Goal: Transaction & Acquisition: Register for event/course

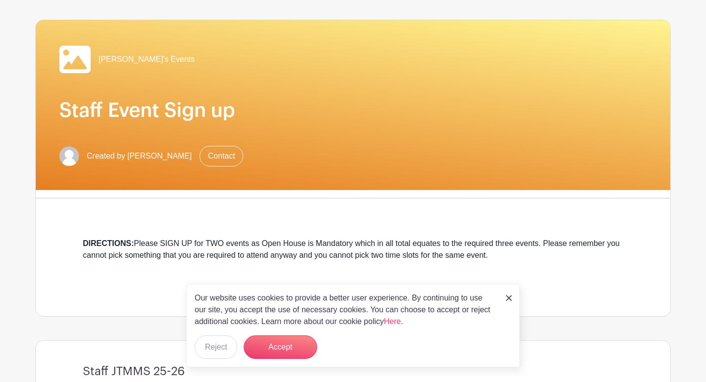
scroll to position [75, 0]
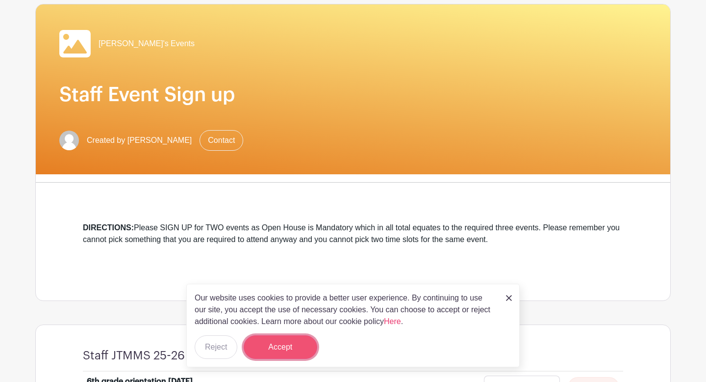
click at [277, 355] on button "Accept" at bounding box center [281, 347] width 74 height 24
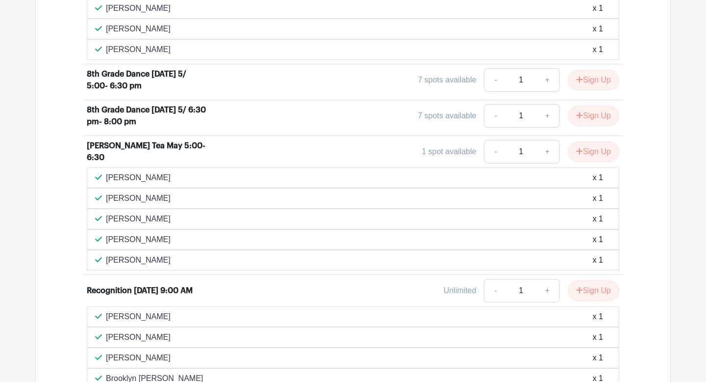
scroll to position [1089, 0]
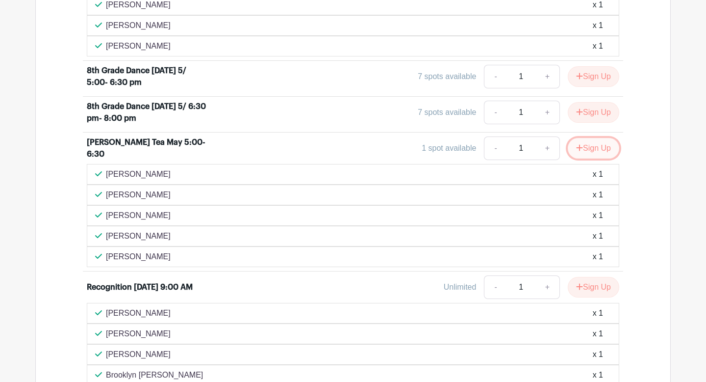
click at [586, 149] on button "Sign Up" at bounding box center [594, 148] width 52 height 21
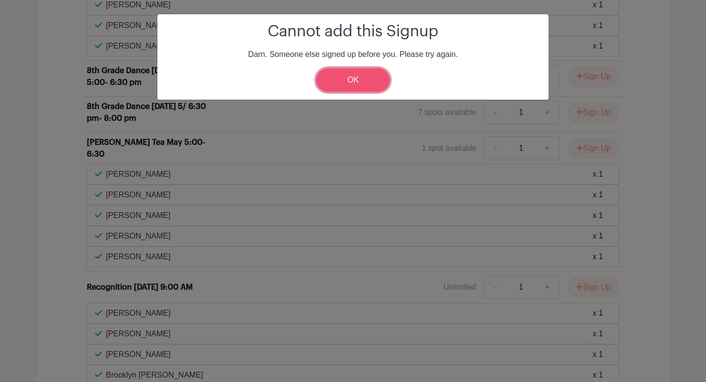
click at [360, 76] on link "OK" at bounding box center [353, 80] width 74 height 24
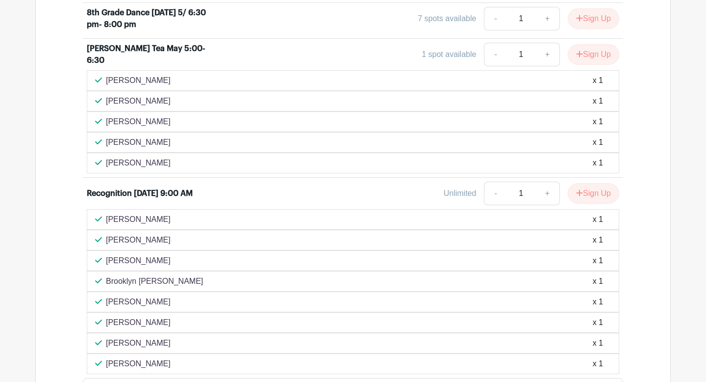
scroll to position [1197, 0]
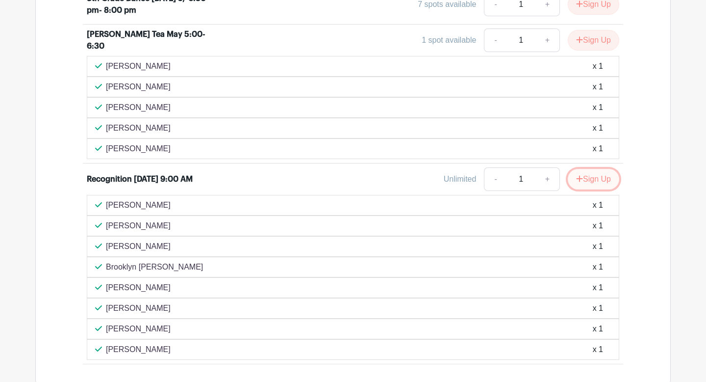
click at [590, 177] on button "Sign Up" at bounding box center [594, 179] width 52 height 21
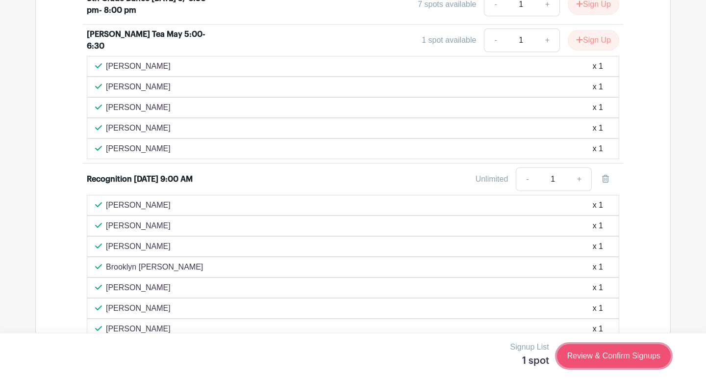
click at [578, 355] on link "Review & Confirm Signups" at bounding box center [614, 356] width 114 height 24
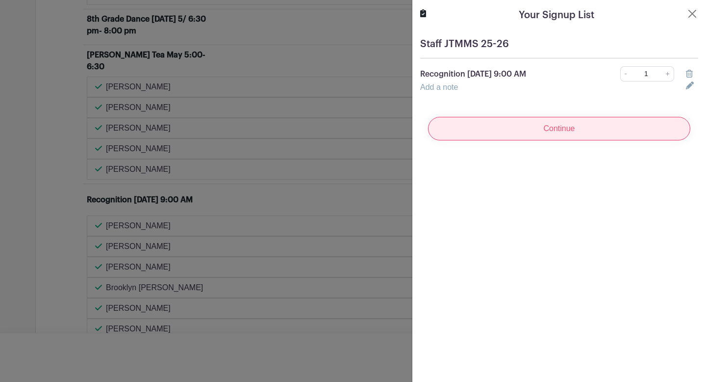
scroll to position [1217, 0]
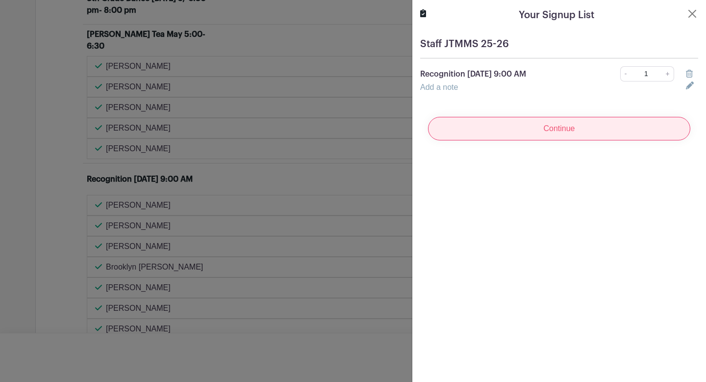
click at [551, 128] on input "Continue" at bounding box center [559, 129] width 262 height 24
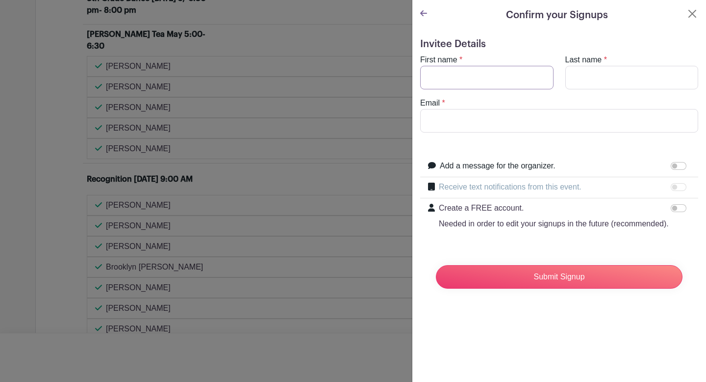
click at [473, 80] on input "First name" at bounding box center [486, 78] width 133 height 24
type input "[PERSON_NAME]"
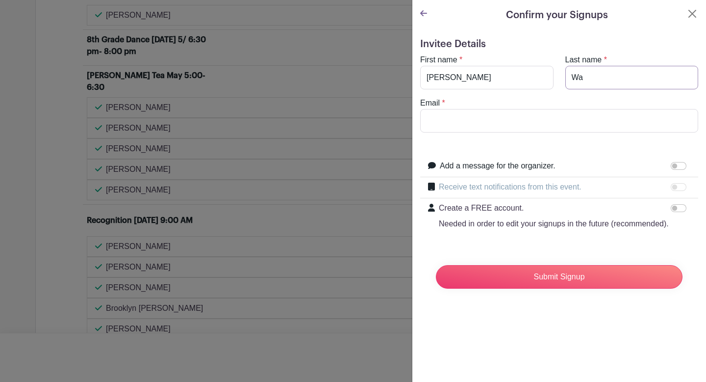
scroll to position [1259, 0]
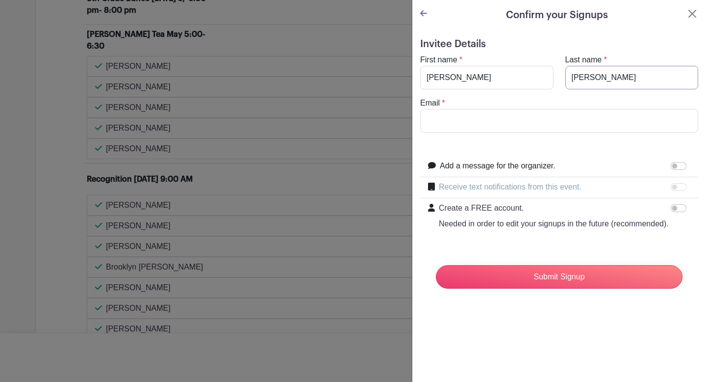
type input "[PERSON_NAME]"
click at [461, 125] on input "Email" at bounding box center [559, 121] width 278 height 24
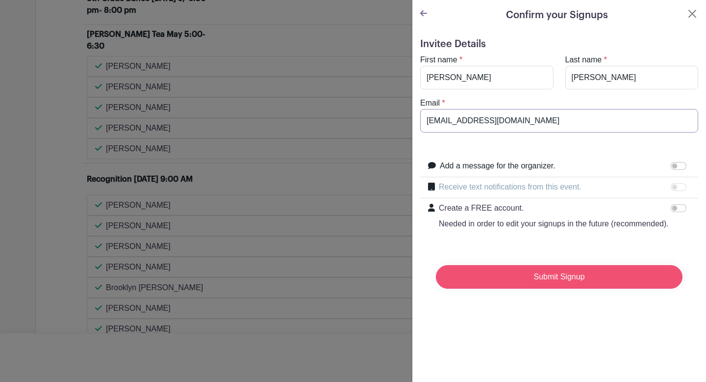
type input "[EMAIL_ADDRESS][DOMAIN_NAME]"
click at [552, 280] on input "Submit Signup" at bounding box center [559, 277] width 247 height 24
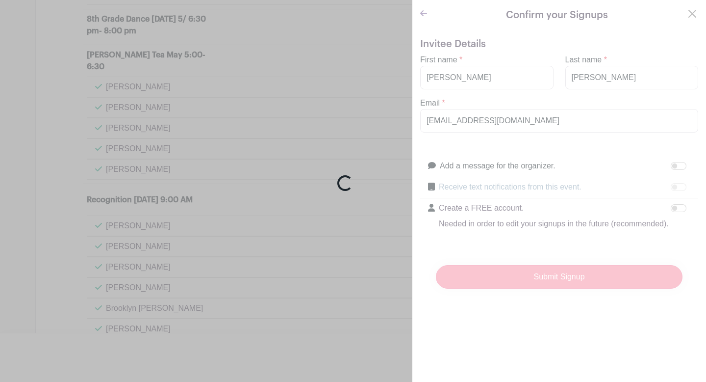
scroll to position [1300, 0]
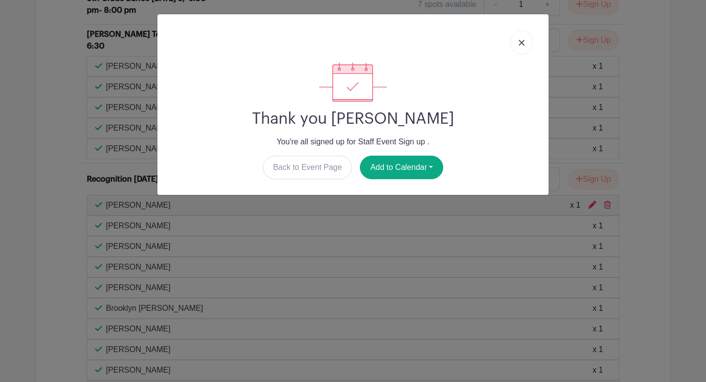
click at [519, 42] on img at bounding box center [522, 43] width 6 height 6
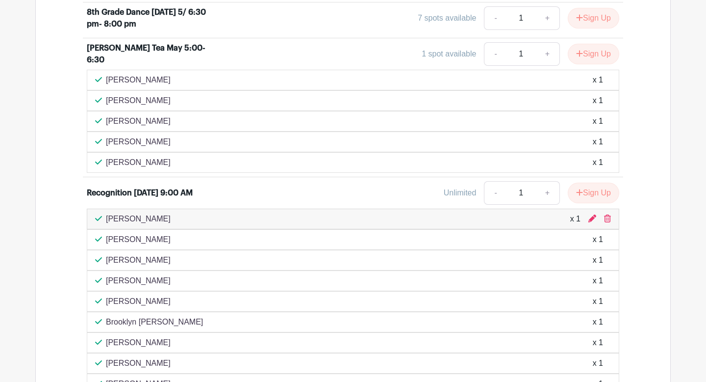
scroll to position [1285, 0]
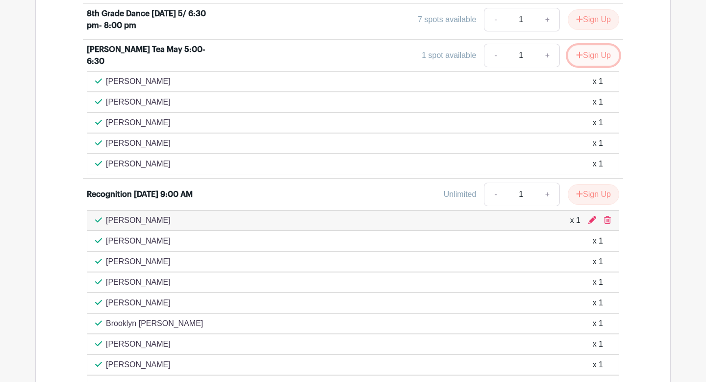
click at [590, 55] on button "Sign Up" at bounding box center [594, 55] width 52 height 21
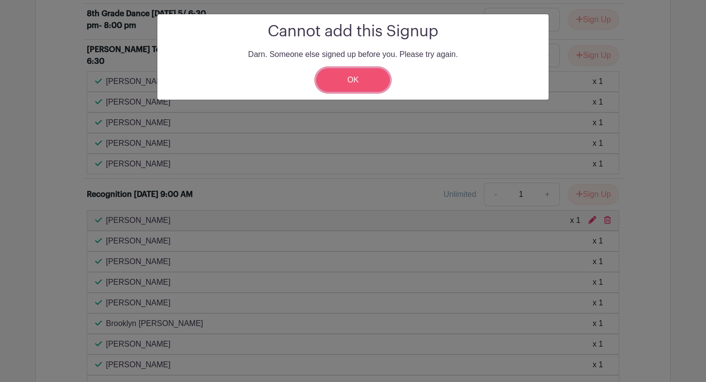
click at [346, 74] on link "OK" at bounding box center [353, 80] width 74 height 24
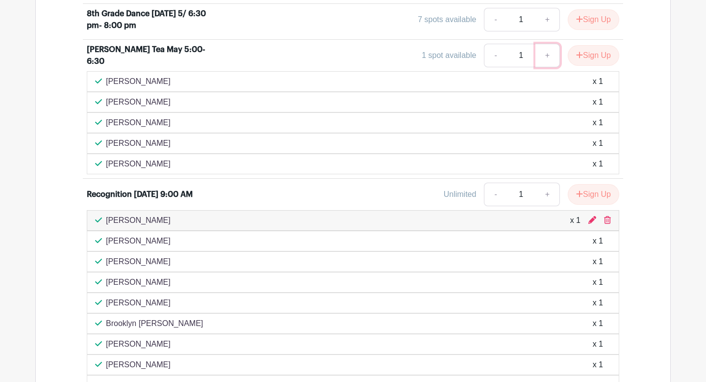
click at [547, 57] on link "+" at bounding box center [548, 56] width 25 height 24
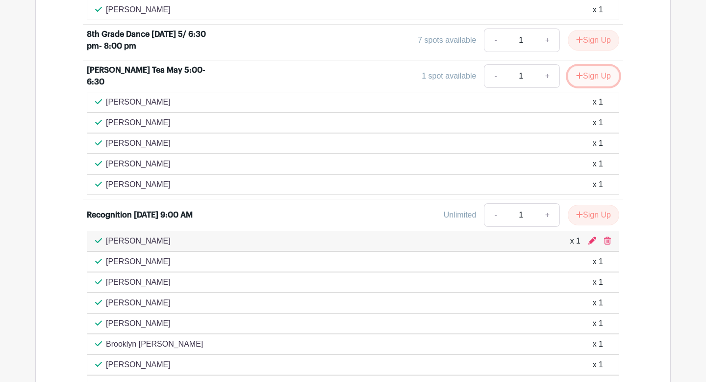
click at [586, 73] on button "Sign Up" at bounding box center [594, 76] width 52 height 21
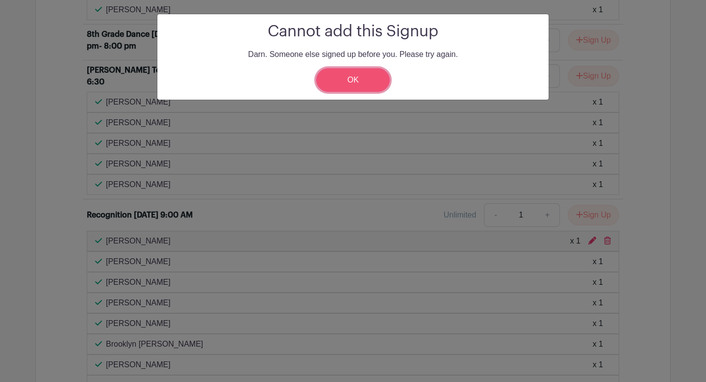
click at [351, 78] on link "OK" at bounding box center [353, 80] width 74 height 24
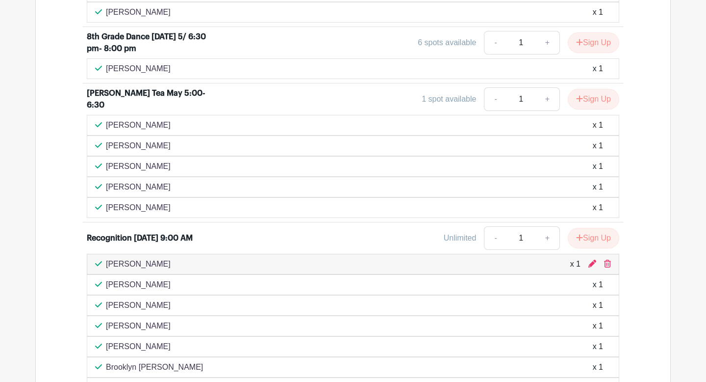
scroll to position [1304, 0]
click at [589, 101] on button "Sign Up" at bounding box center [594, 98] width 52 height 21
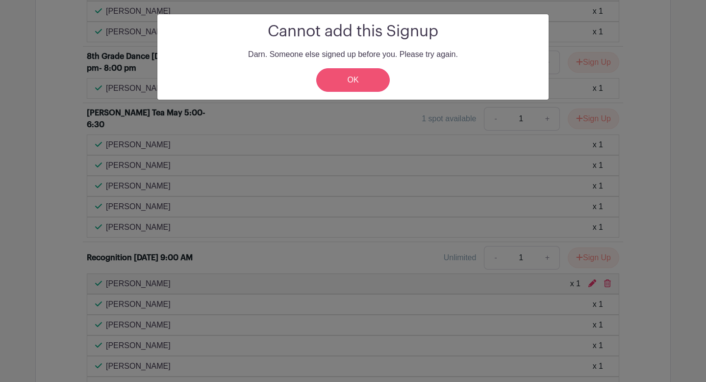
scroll to position [1324, 0]
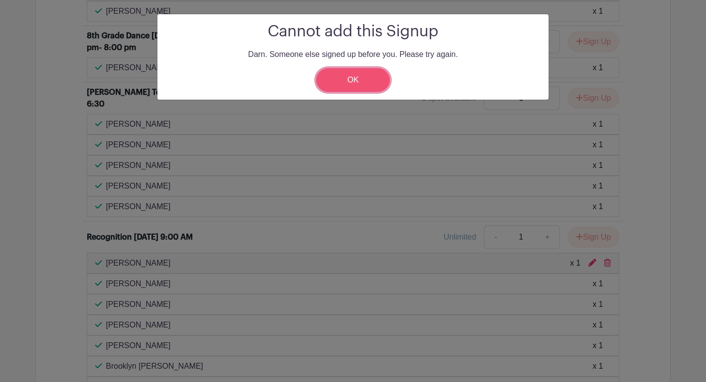
click at [349, 78] on link "OK" at bounding box center [353, 80] width 74 height 24
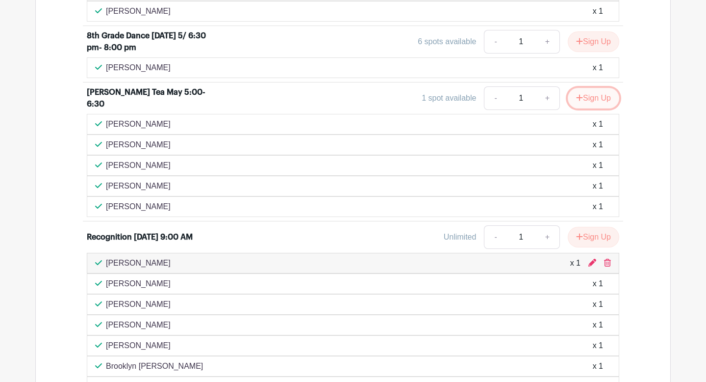
click at [603, 101] on button "Sign Up" at bounding box center [594, 98] width 52 height 21
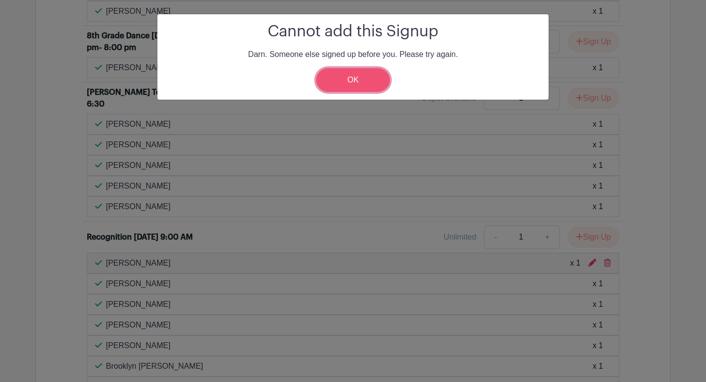
click at [353, 81] on link "OK" at bounding box center [353, 80] width 74 height 24
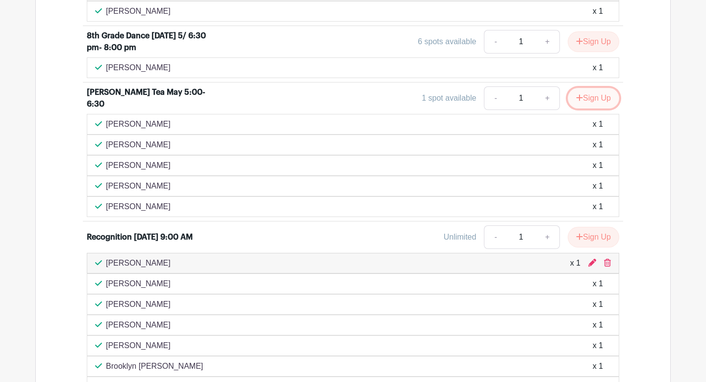
scroll to position [1366, 0]
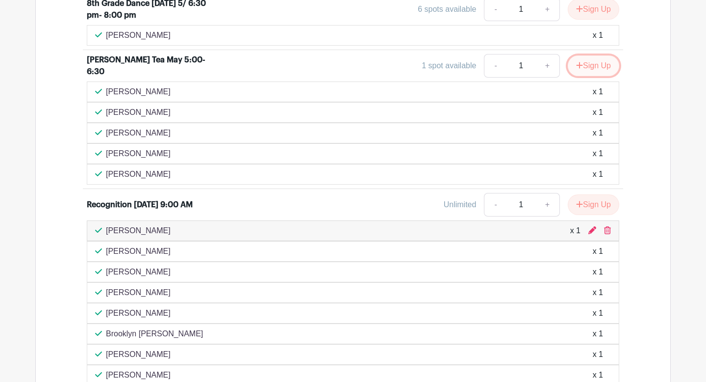
click at [597, 76] on button "Sign Up" at bounding box center [594, 65] width 52 height 21
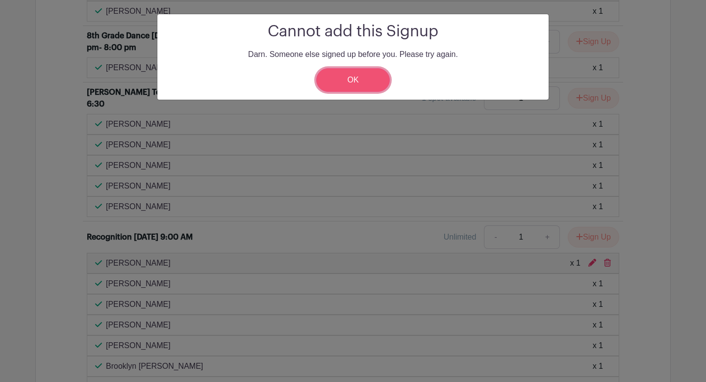
click at [370, 79] on link "OK" at bounding box center [353, 80] width 74 height 24
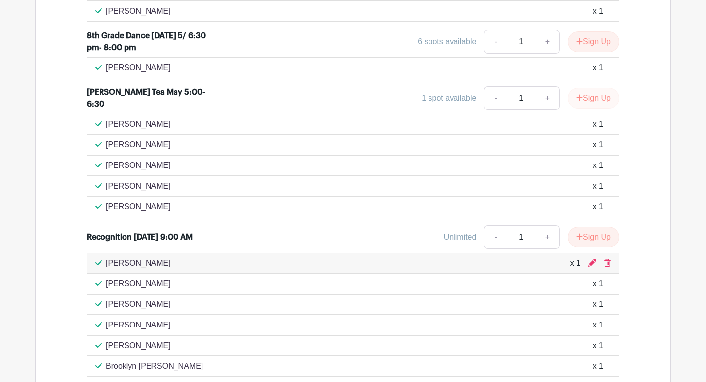
scroll to position [1386, 0]
click at [604, 98] on button "Sign Up" at bounding box center [594, 98] width 52 height 21
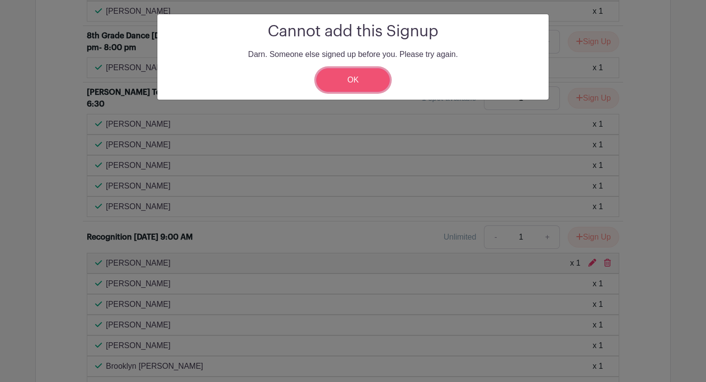
click at [371, 82] on link "OK" at bounding box center [353, 80] width 74 height 24
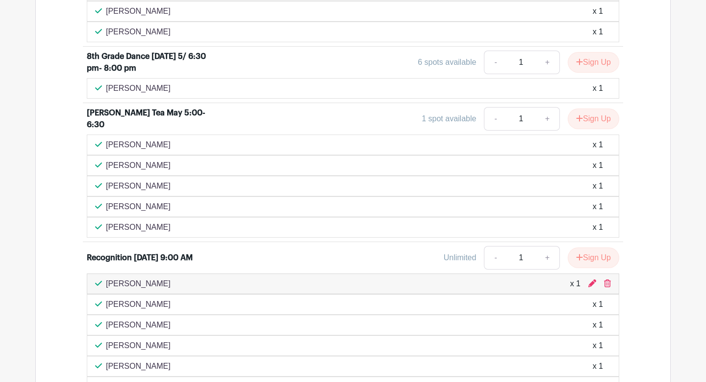
scroll to position [1407, 0]
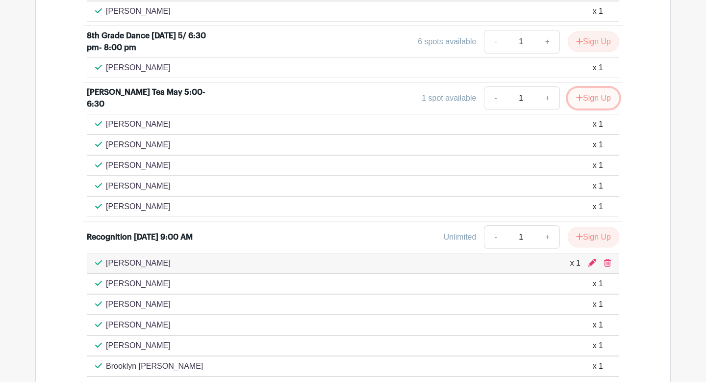
click at [589, 98] on button "Sign Up" at bounding box center [594, 98] width 52 height 21
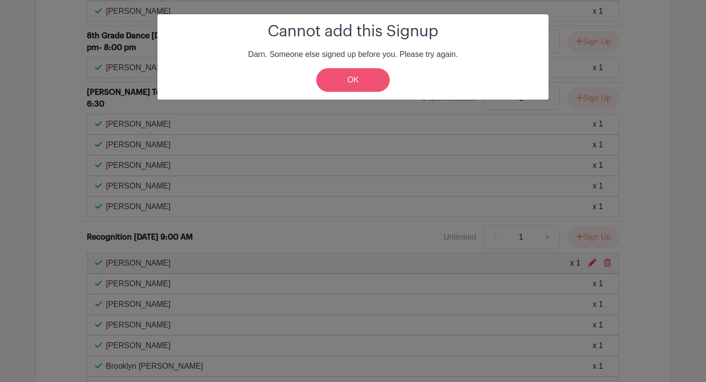
scroll to position [1448, 0]
click at [366, 83] on link "OK" at bounding box center [353, 80] width 74 height 24
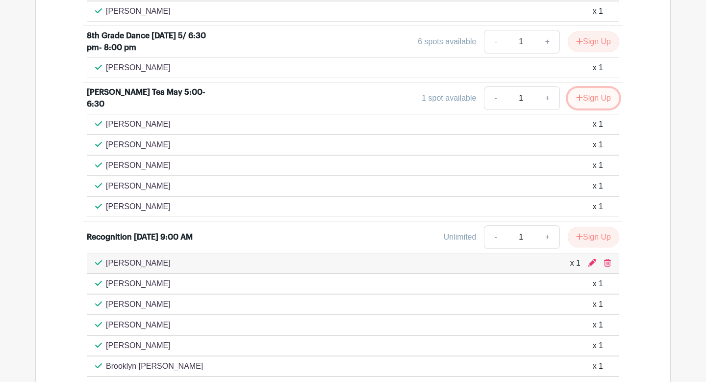
click at [584, 101] on button "Sign Up" at bounding box center [594, 98] width 52 height 21
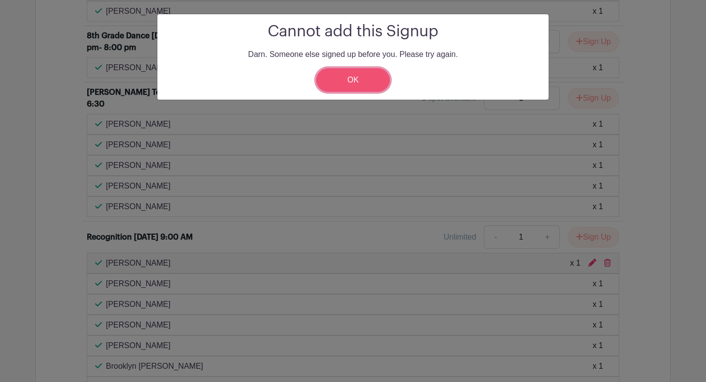
click at [350, 82] on link "OK" at bounding box center [353, 80] width 74 height 24
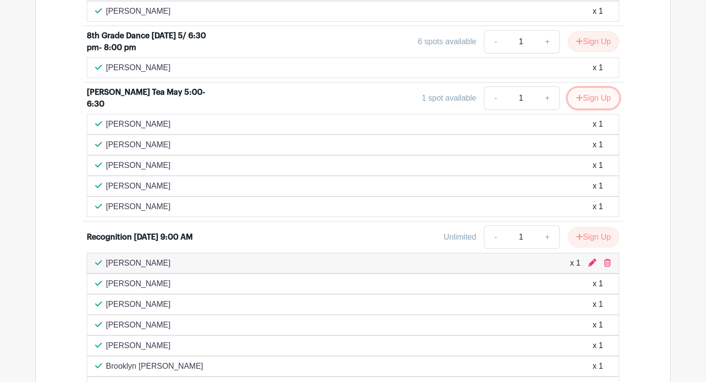
click at [599, 98] on button "Sign Up" at bounding box center [594, 98] width 52 height 21
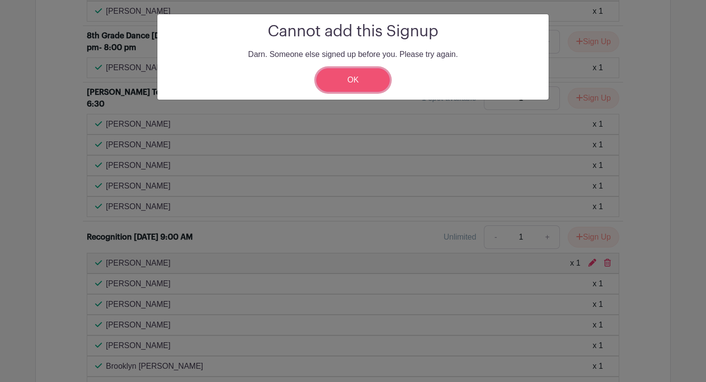
click at [355, 82] on link "OK" at bounding box center [353, 80] width 74 height 24
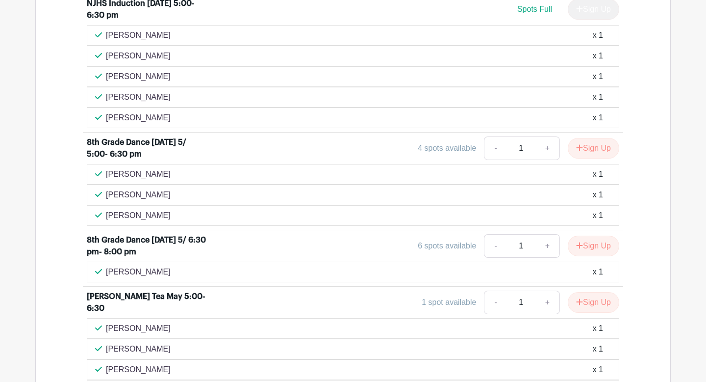
scroll to position [1353, 0]
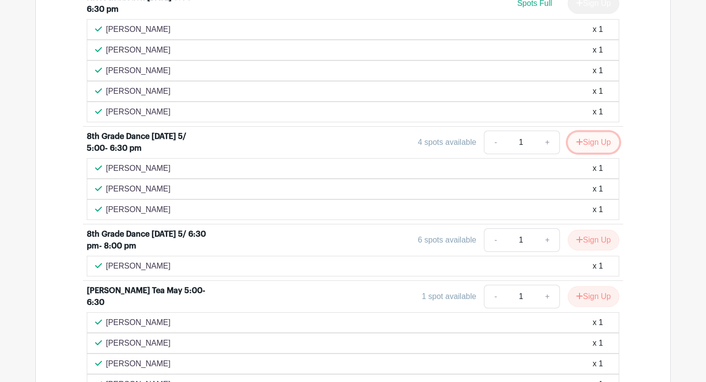
click at [588, 144] on button "Sign Up" at bounding box center [594, 142] width 52 height 21
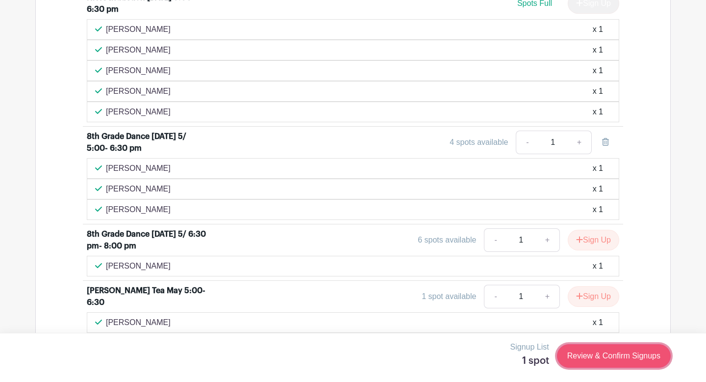
click at [611, 352] on link "Review & Confirm Signups" at bounding box center [614, 356] width 114 height 24
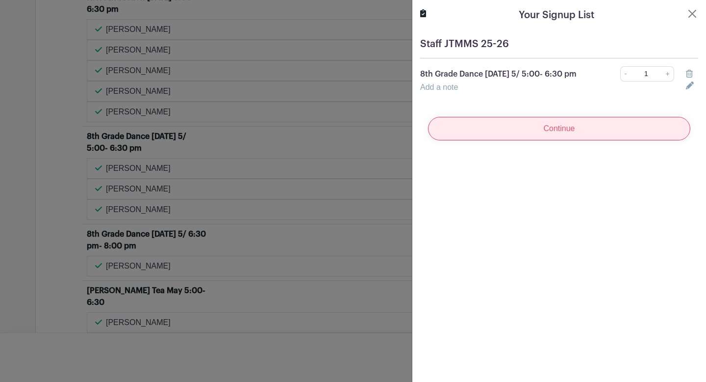
click at [583, 132] on input "Continue" at bounding box center [559, 129] width 262 height 24
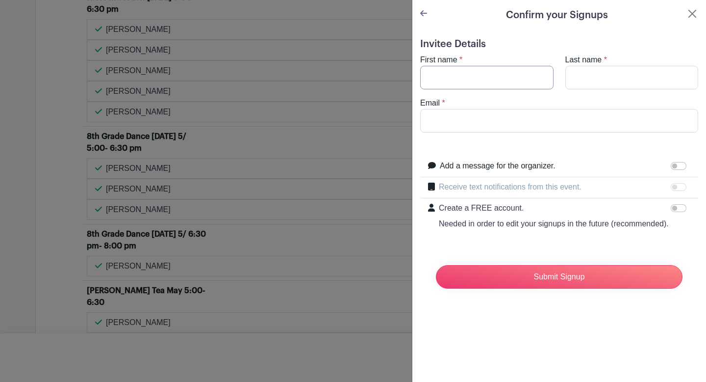
click at [505, 76] on input "First name" at bounding box center [486, 78] width 133 height 24
type input "[PERSON_NAME]"
click at [530, 120] on input "[EMAIL_ADDRESS][DOMAIN_NAME]" at bounding box center [559, 121] width 278 height 24
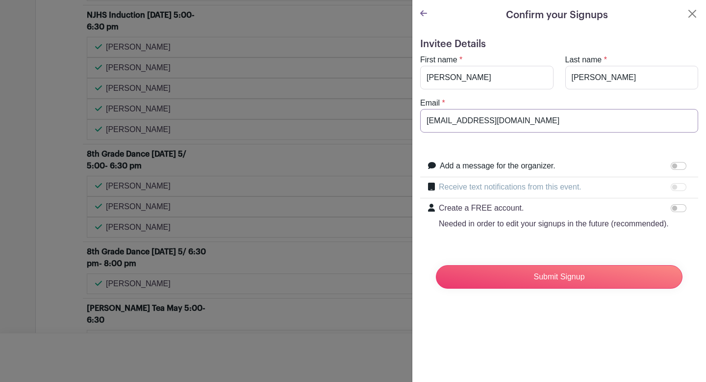
scroll to position [1394, 0]
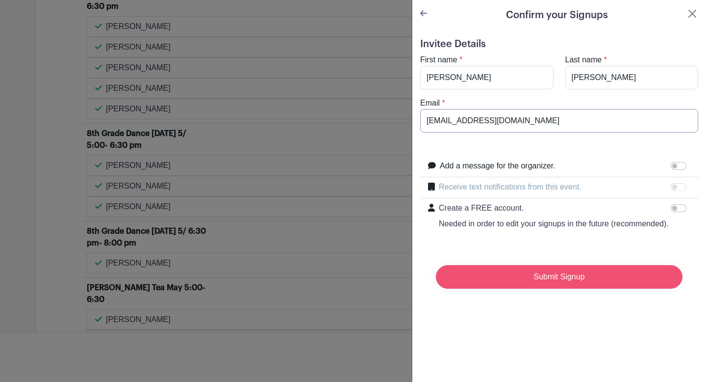
type input "[EMAIL_ADDRESS][DOMAIN_NAME]"
click at [576, 279] on input "Submit Signup" at bounding box center [559, 277] width 247 height 24
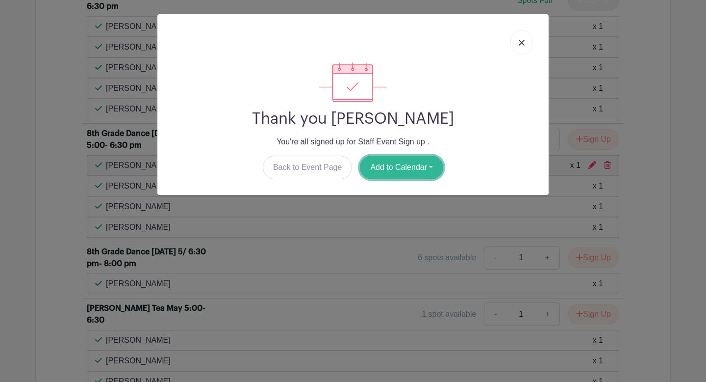
click at [378, 172] on button "Add to Calendar" at bounding box center [401, 167] width 83 height 24
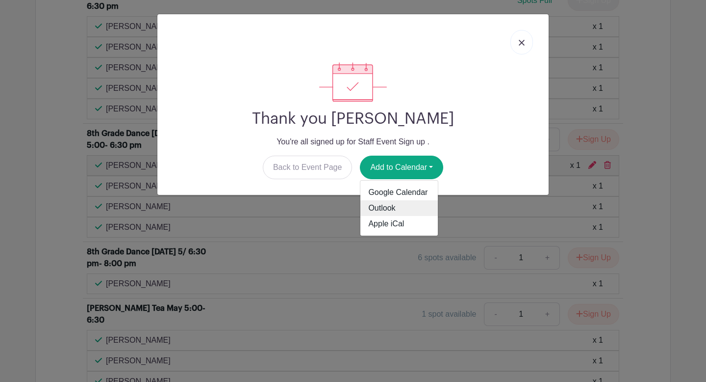
click at [378, 209] on link "Outlook" at bounding box center [400, 208] width 78 height 16
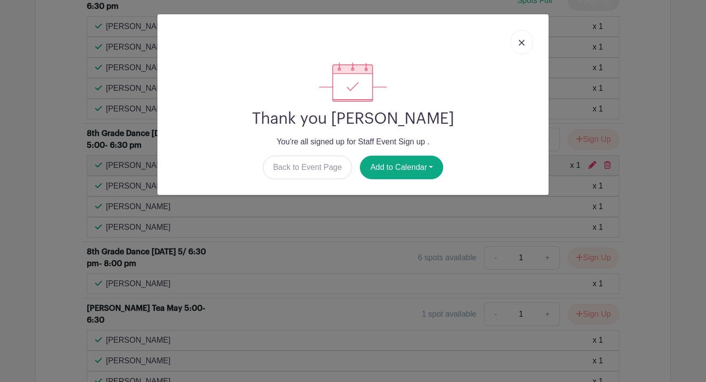
click at [524, 47] on link at bounding box center [522, 42] width 23 height 25
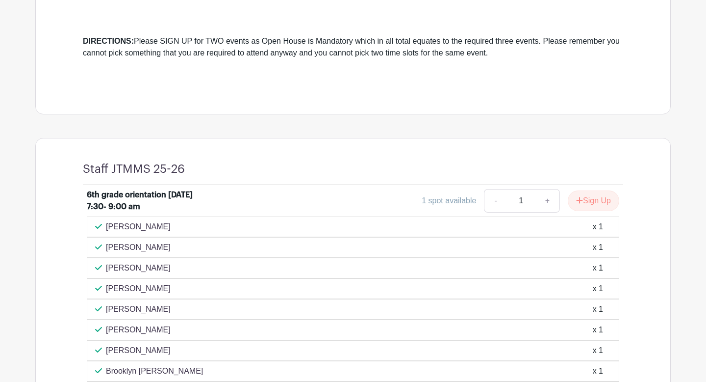
scroll to position [257, 0]
